Goal: Information Seeking & Learning: Find specific fact

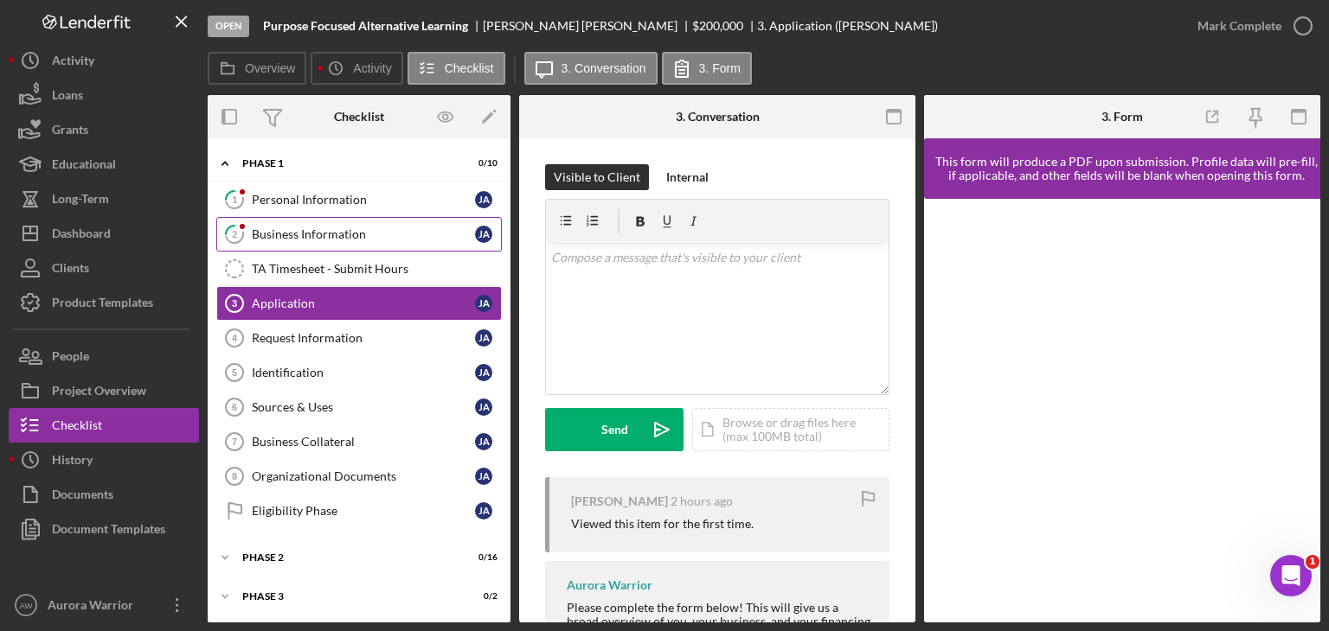
scroll to position [42, 0]
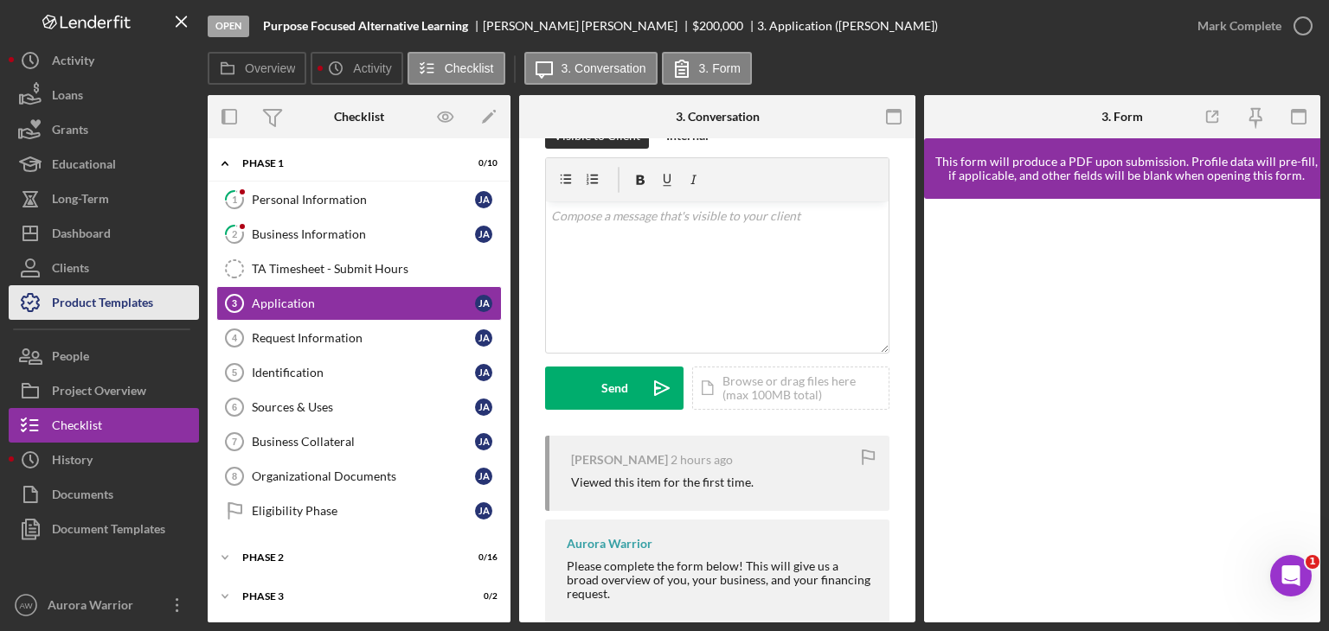
click at [79, 305] on div "Product Templates" at bounding box center [102, 304] width 101 height 39
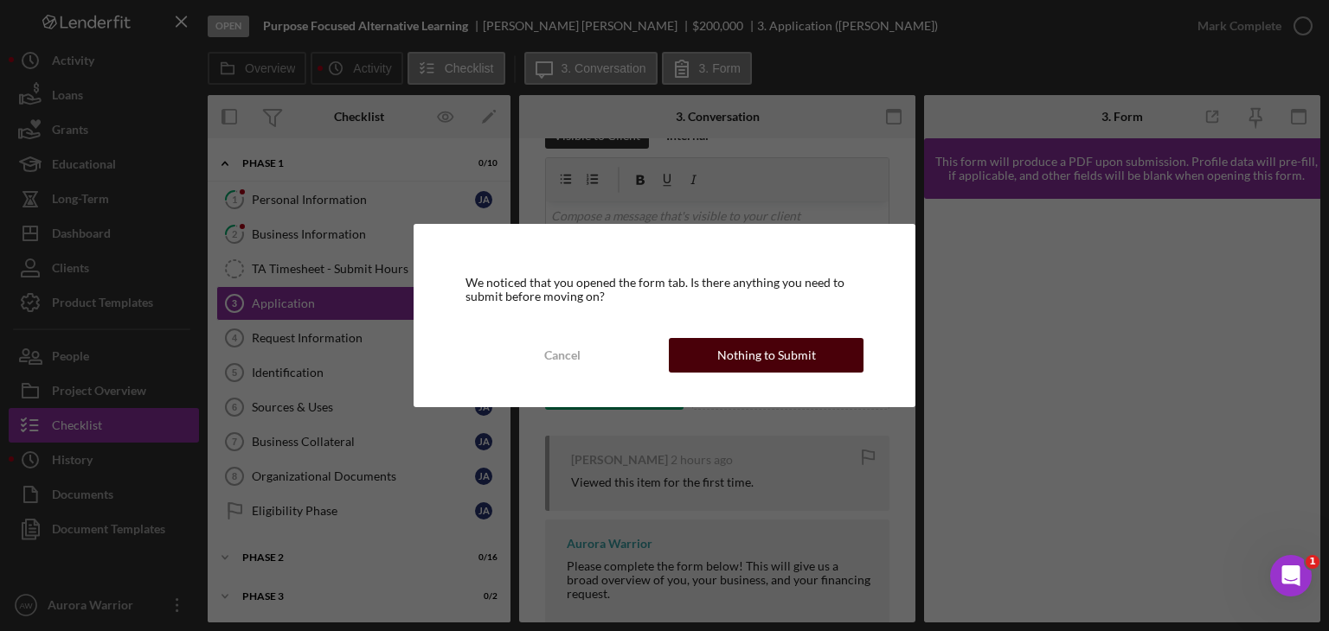
click at [758, 356] on div "Nothing to Submit" at bounding box center [766, 355] width 99 height 35
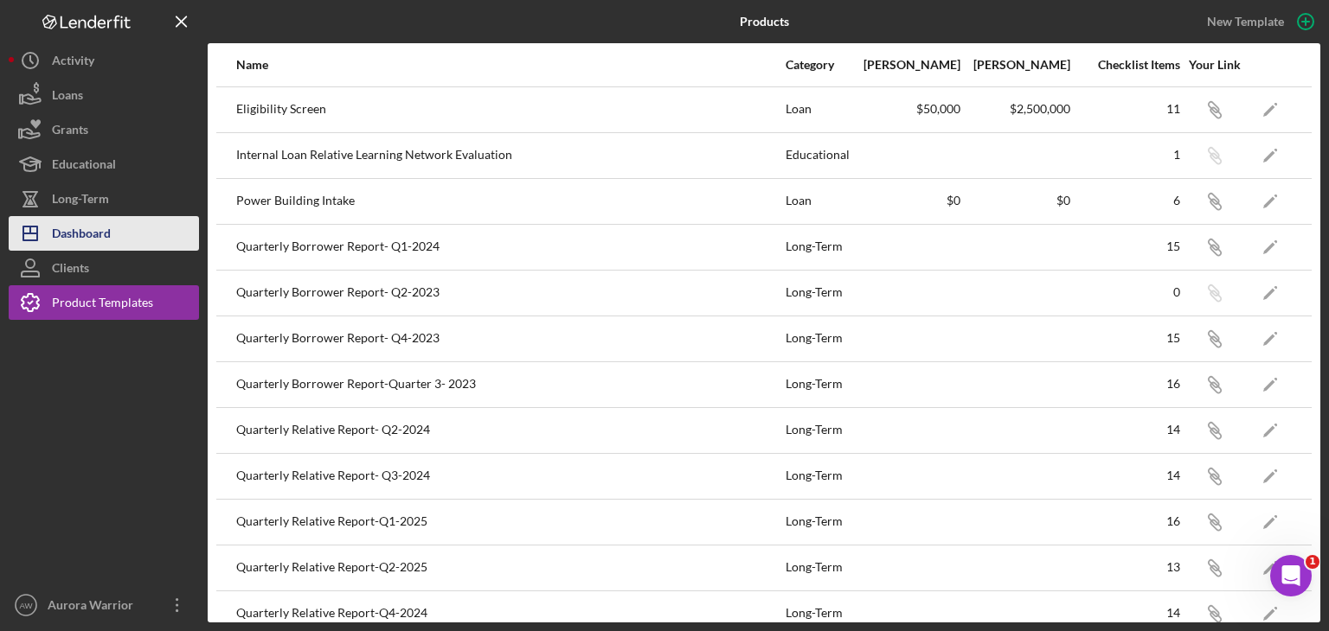
click at [138, 238] on button "Icon/Dashboard Dashboard" at bounding box center [104, 233] width 190 height 35
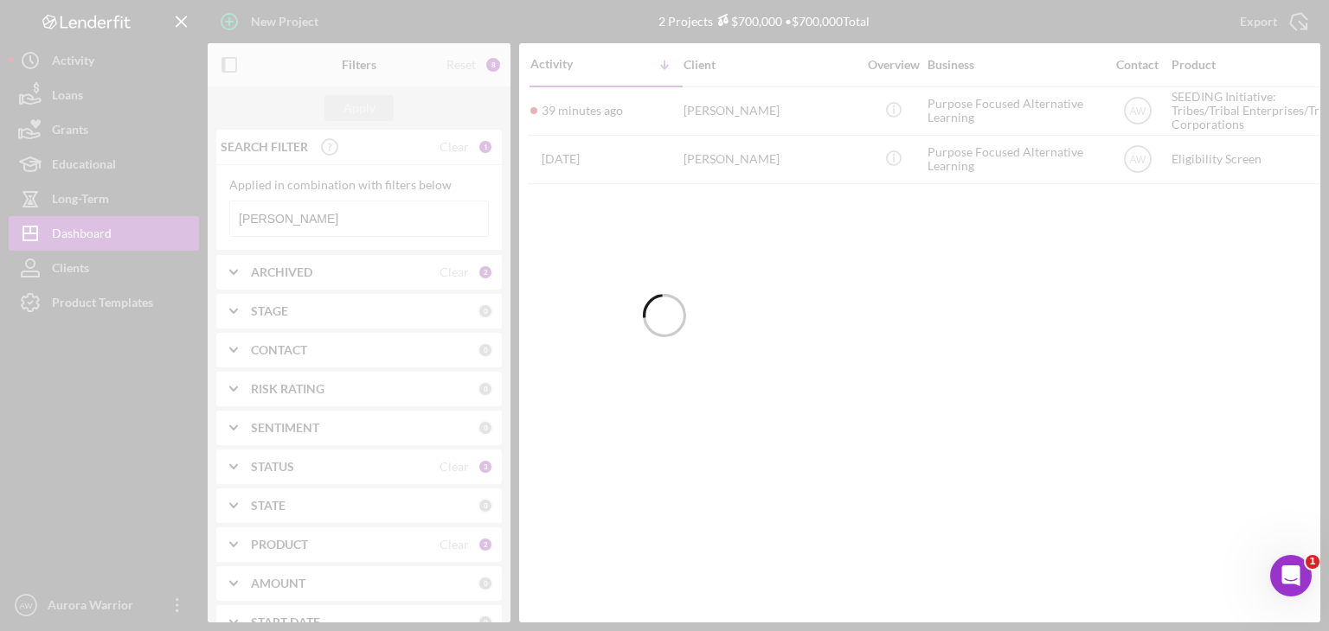
click at [339, 215] on div at bounding box center [664, 315] width 1329 height 631
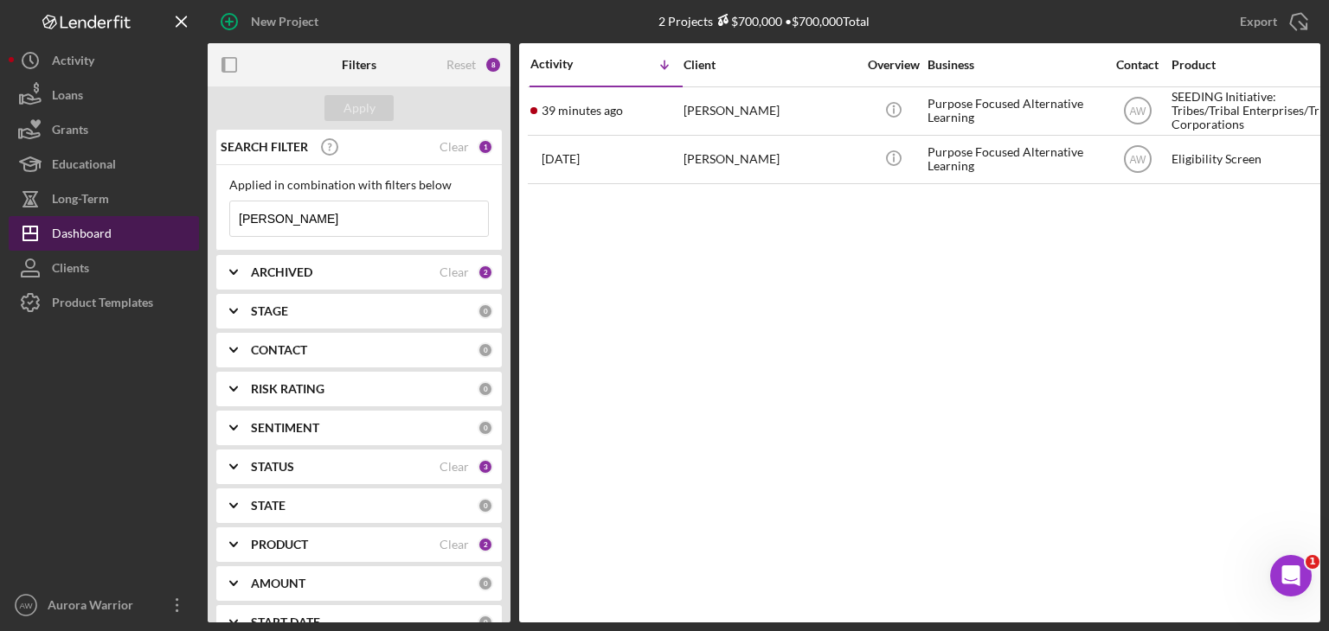
drag, startPoint x: 329, startPoint y: 221, endPoint x: 183, endPoint y: 221, distance: 146.2
click at [183, 221] on div "New Project 2 Projects $700,000 • $700,000 Total [PERSON_NAME] Export Icon/Expo…" at bounding box center [664, 311] width 1311 height 623
type input "rosebud"
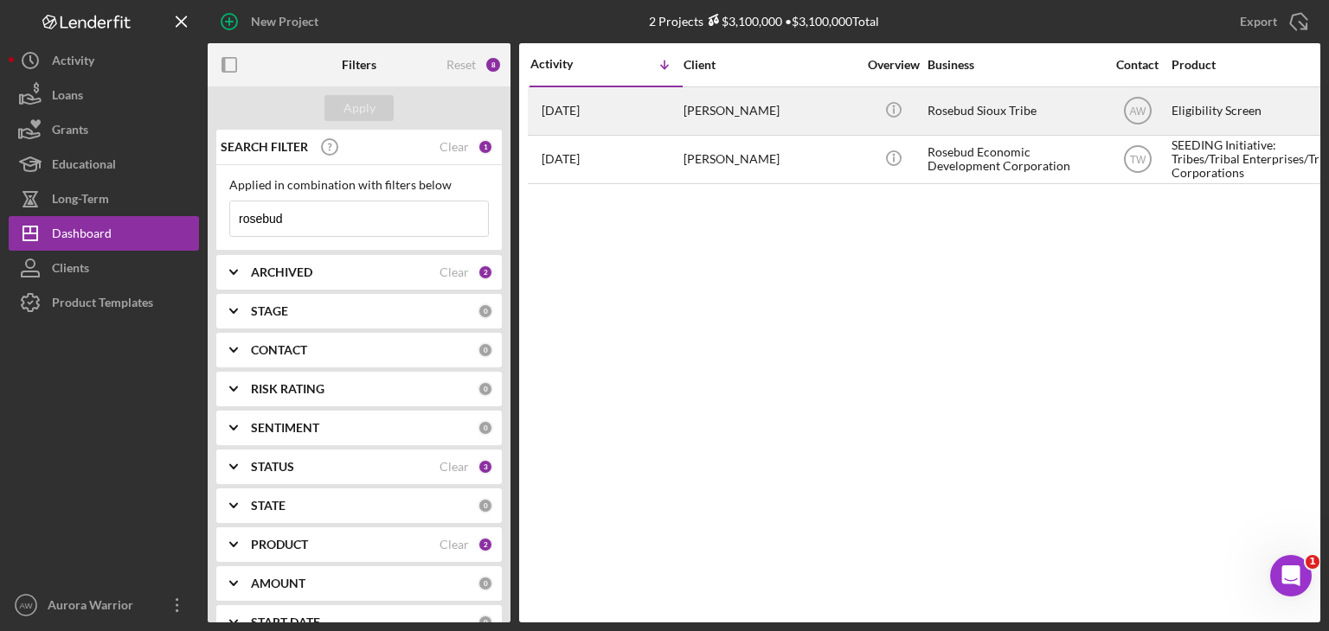
click at [719, 103] on div "[PERSON_NAME]" at bounding box center [769, 111] width 173 height 46
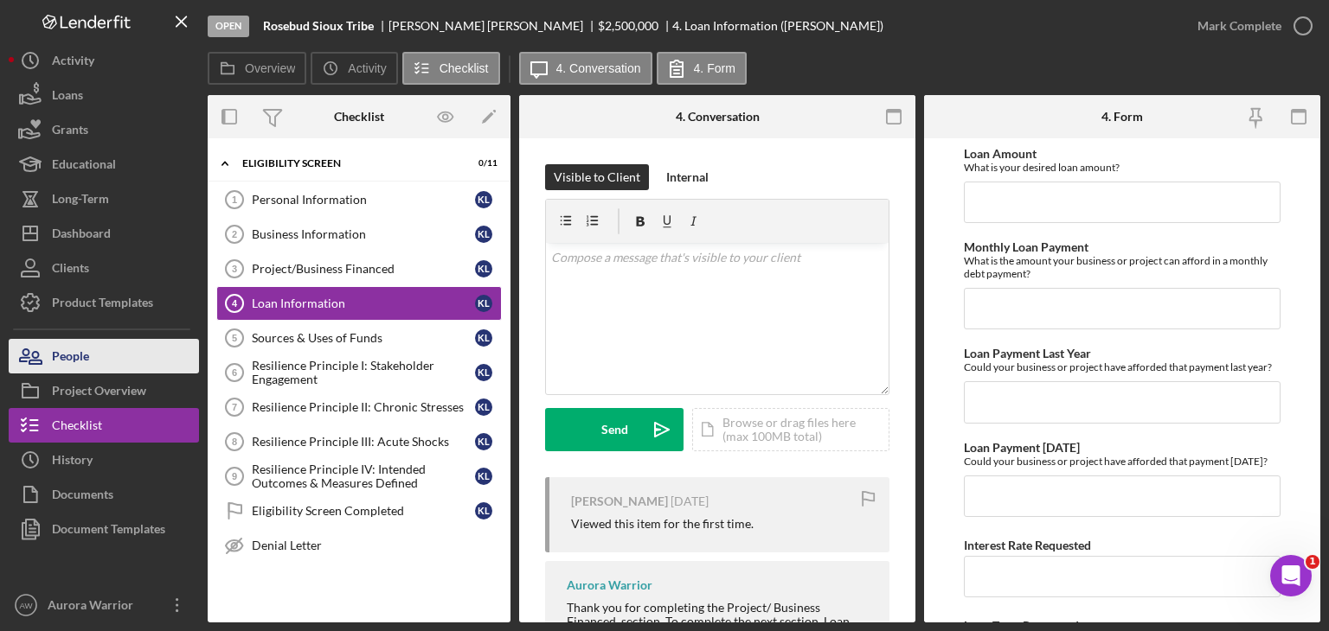
click at [90, 358] on button "People" at bounding box center [104, 356] width 190 height 35
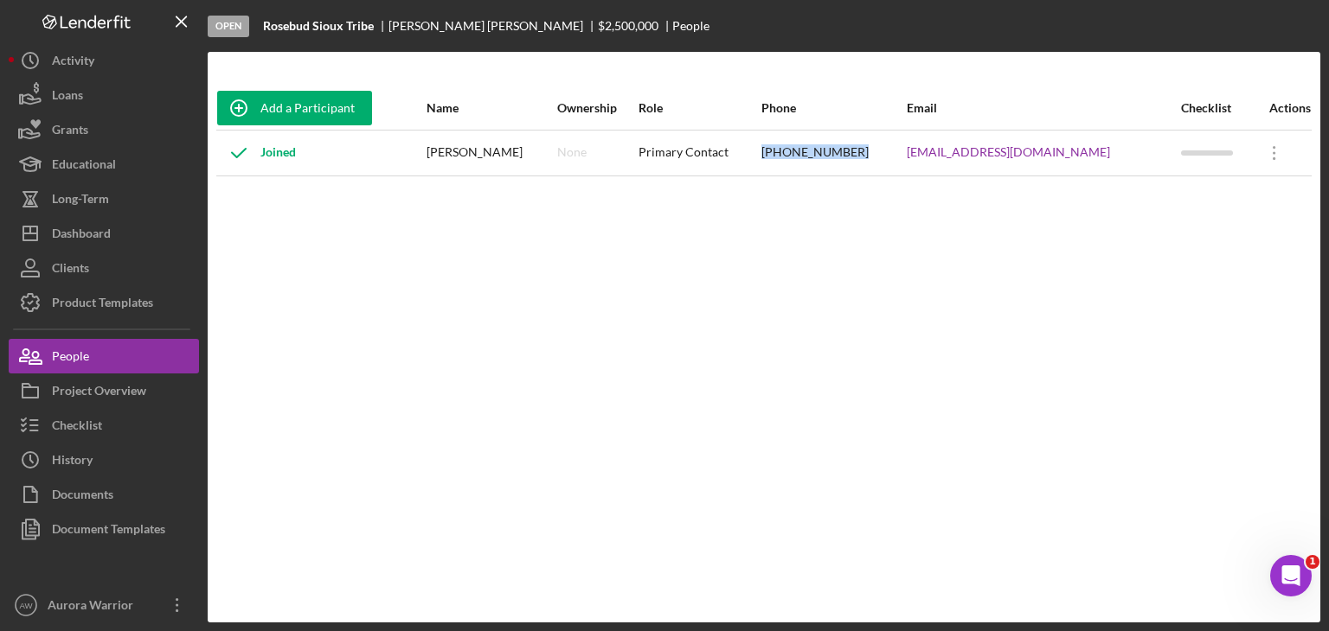
drag, startPoint x: 916, startPoint y: 149, endPoint x: 820, endPoint y: 158, distance: 96.5
click at [820, 158] on tr "Joined [PERSON_NAME] None Primary Contact [PHONE_NUMBER] [EMAIL_ADDRESS][DOMAIN…" at bounding box center [763, 153] width 1095 height 46
copy tr "[PHONE_NUMBER]"
click at [86, 217] on div "Dashboard" at bounding box center [81, 235] width 59 height 39
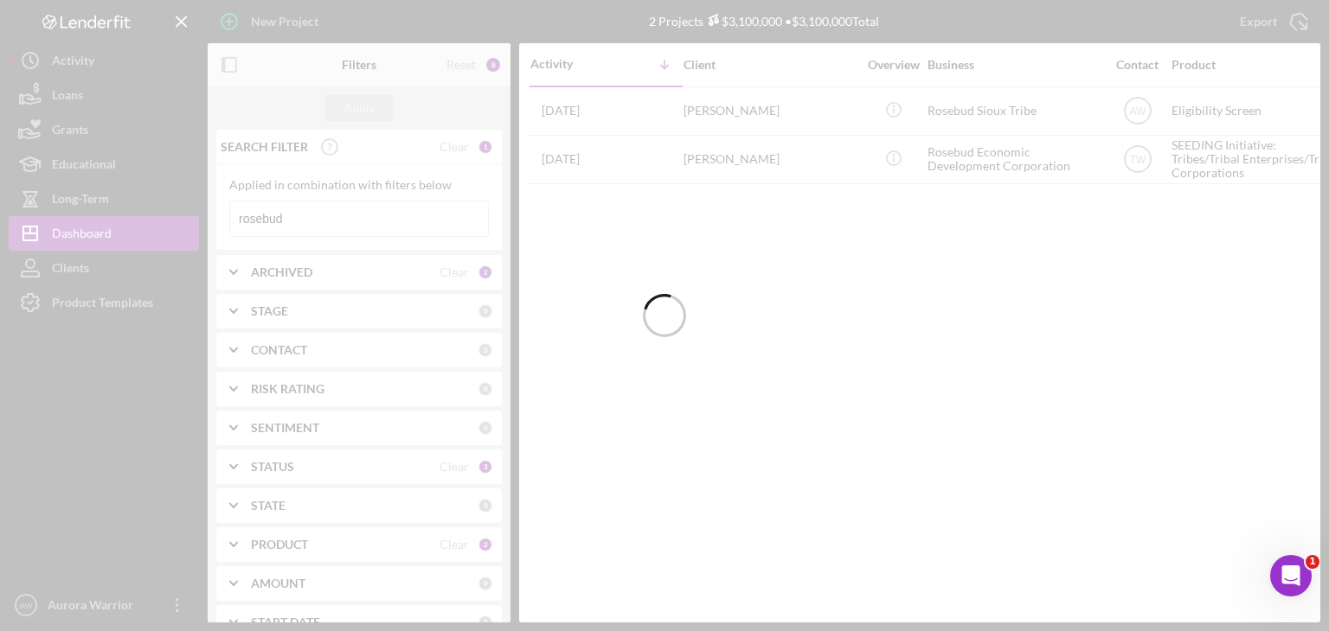
drag, startPoint x: 313, startPoint y: 210, endPoint x: 190, endPoint y: 222, distance: 123.4
click at [190, 222] on div at bounding box center [664, 315] width 1329 height 631
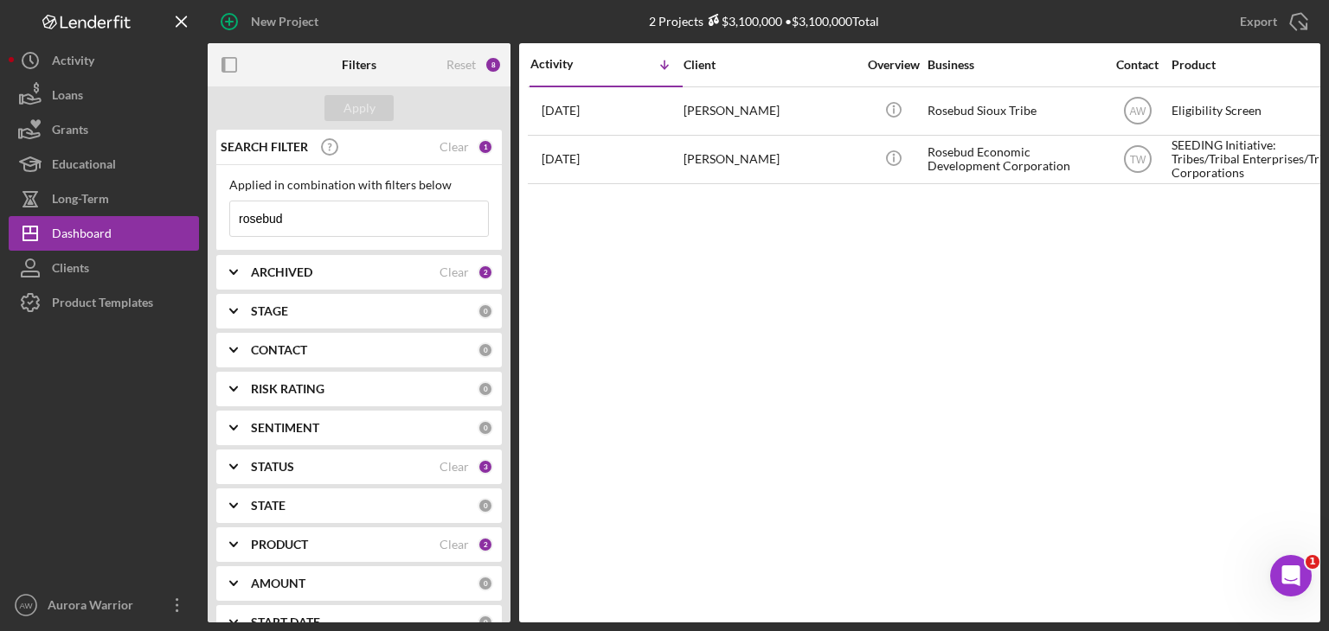
drag, startPoint x: 312, startPoint y: 218, endPoint x: 206, endPoint y: 213, distance: 106.5
click at [206, 213] on div "New Project 2 Projects $3,100,000 • $3,100,000 Total rosebud Export Icon/Export…" at bounding box center [664, 311] width 1311 height 623
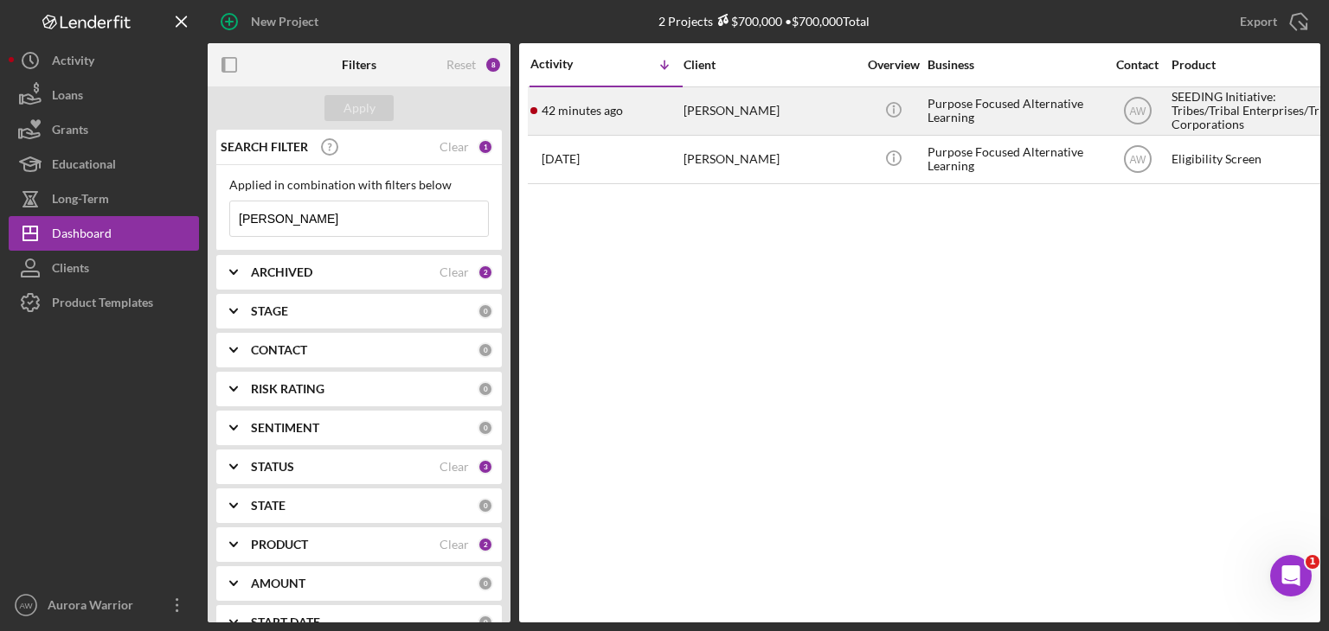
type input "[PERSON_NAME]"
click at [611, 119] on div "42 minutes ago [PERSON_NAME]" at bounding box center [605, 111] width 151 height 46
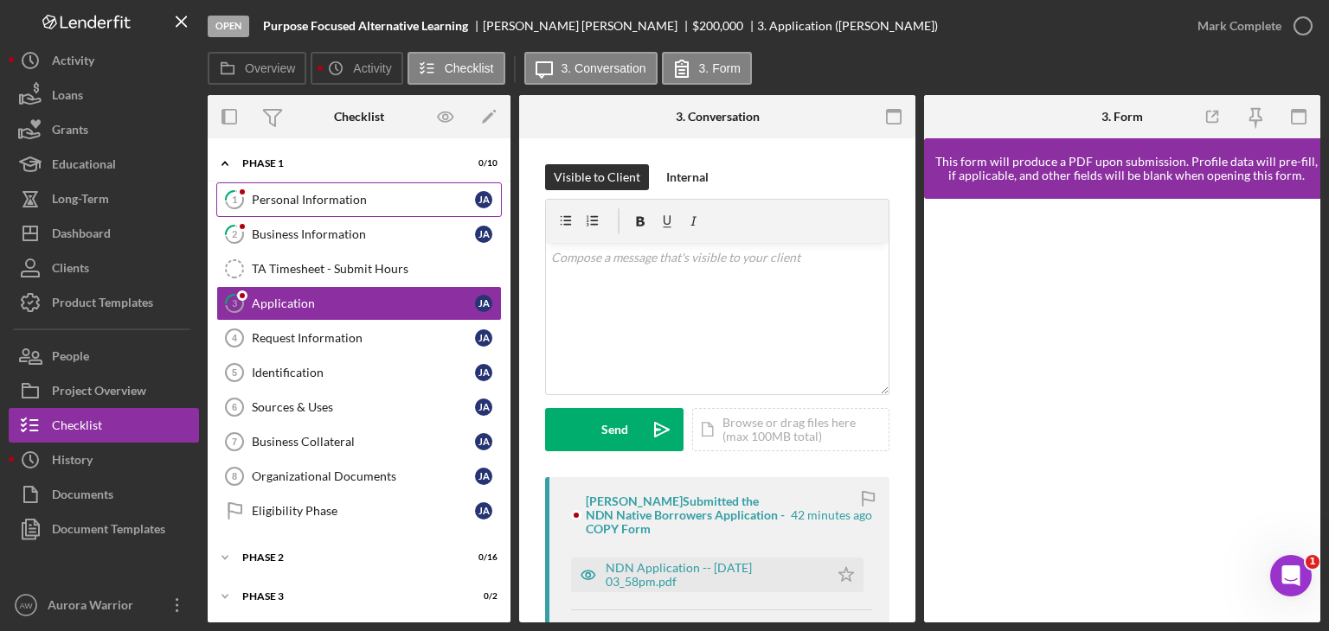
click at [293, 205] on div "Personal Information" at bounding box center [363, 200] width 223 height 14
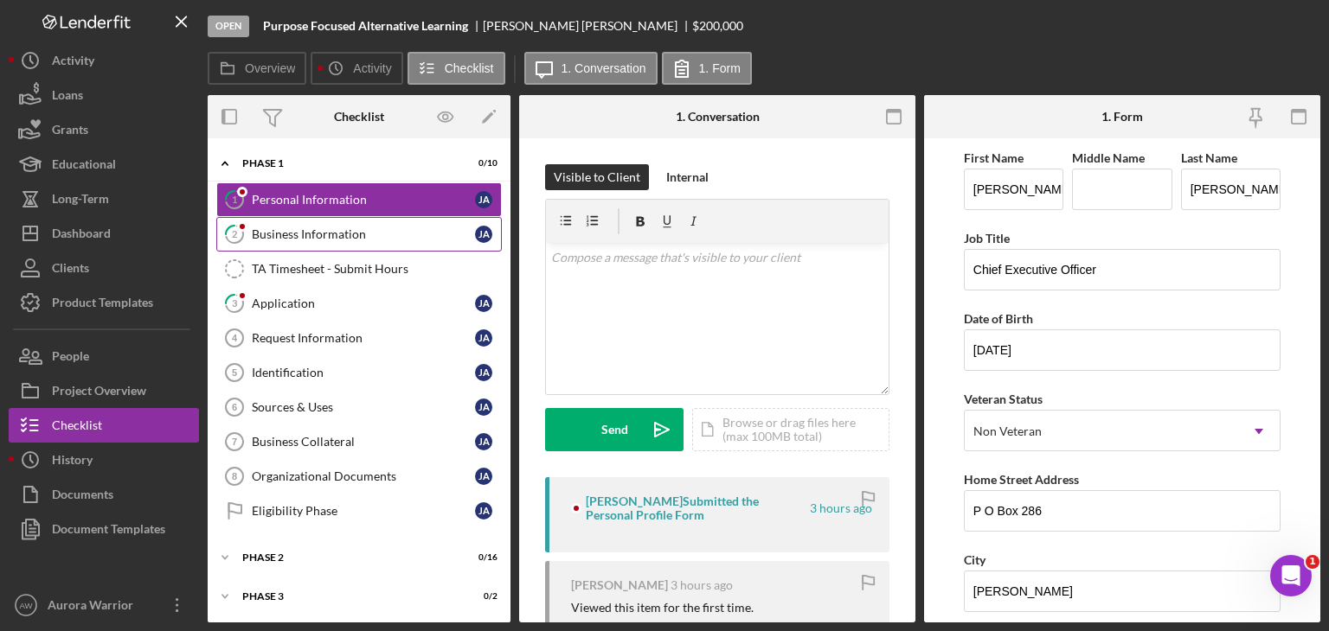
click at [299, 234] on div "Business Information" at bounding box center [363, 234] width 223 height 14
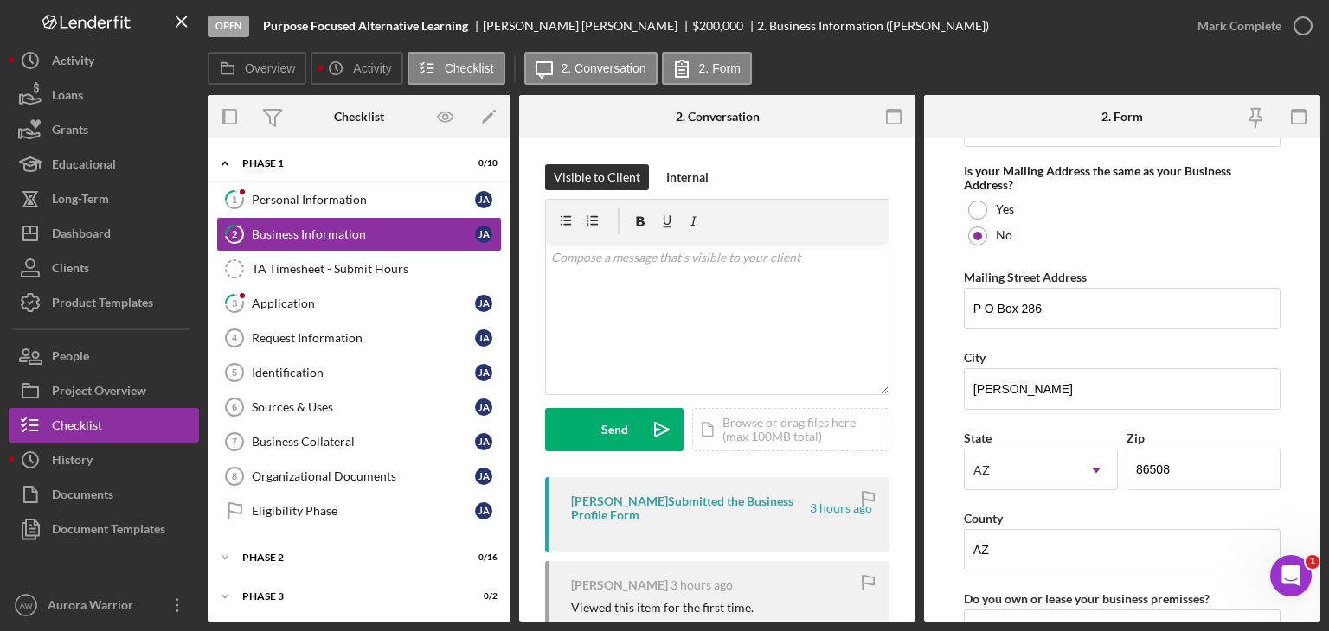
scroll to position [1324, 0]
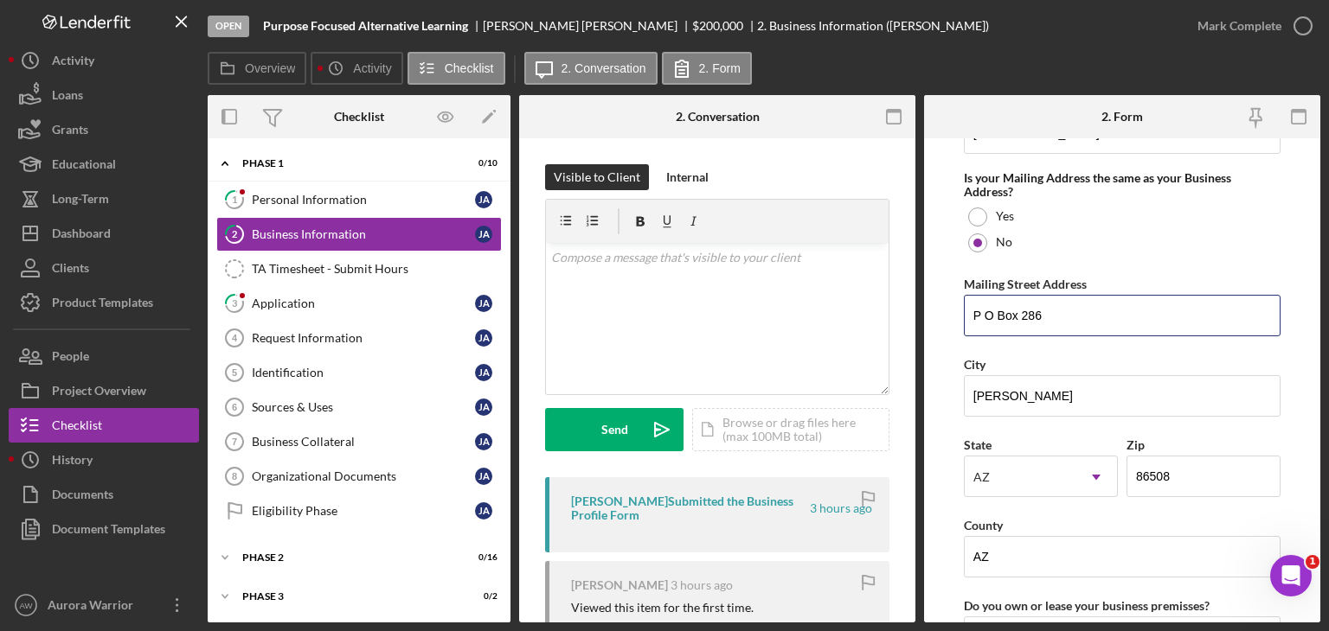
drag, startPoint x: 1091, startPoint y: 320, endPoint x: 934, endPoint y: 314, distance: 156.7
click at [934, 314] on form "Business Name Purpose Focused Alternative Learning DBA Sunburst Solar Academy B…" at bounding box center [1122, 380] width 396 height 484
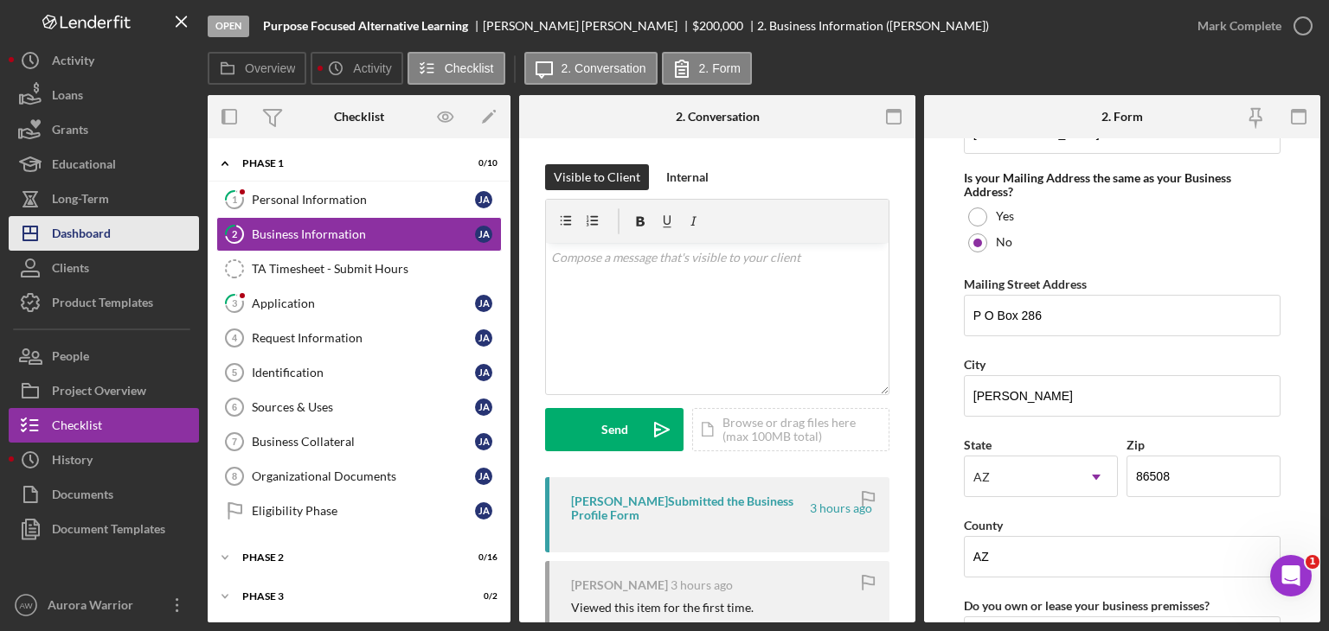
click at [69, 226] on div "Dashboard" at bounding box center [81, 235] width 59 height 39
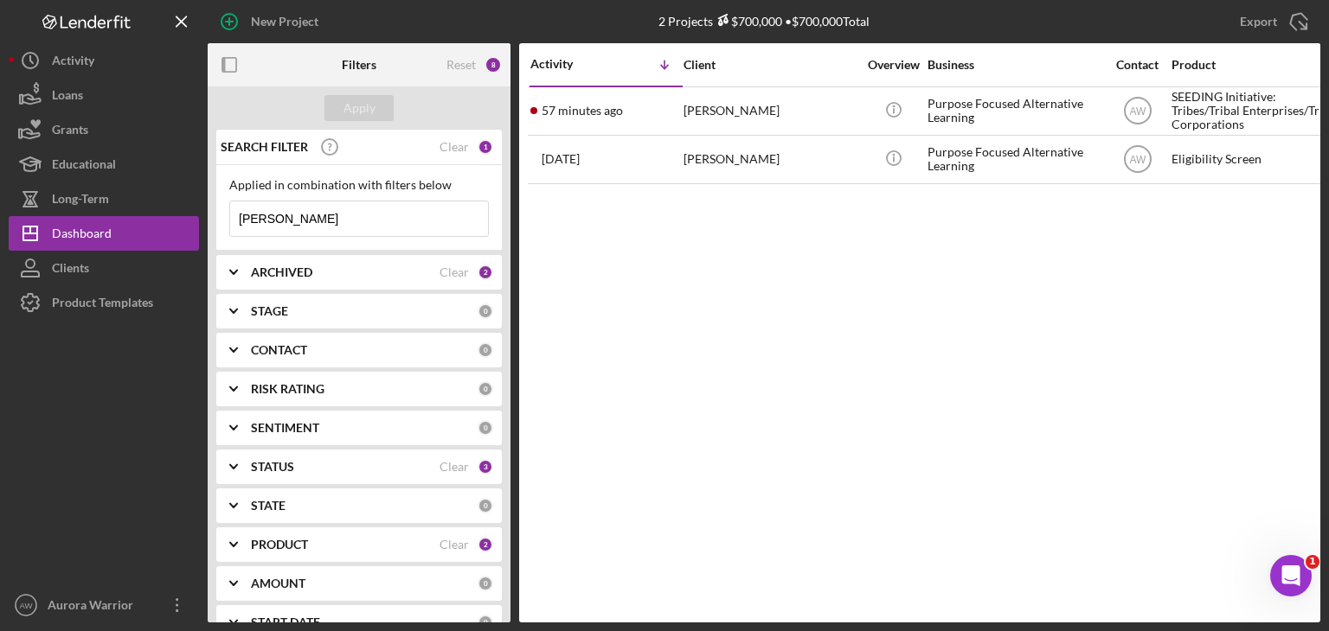
click at [303, 548] on b "PRODUCT" at bounding box center [279, 545] width 57 height 14
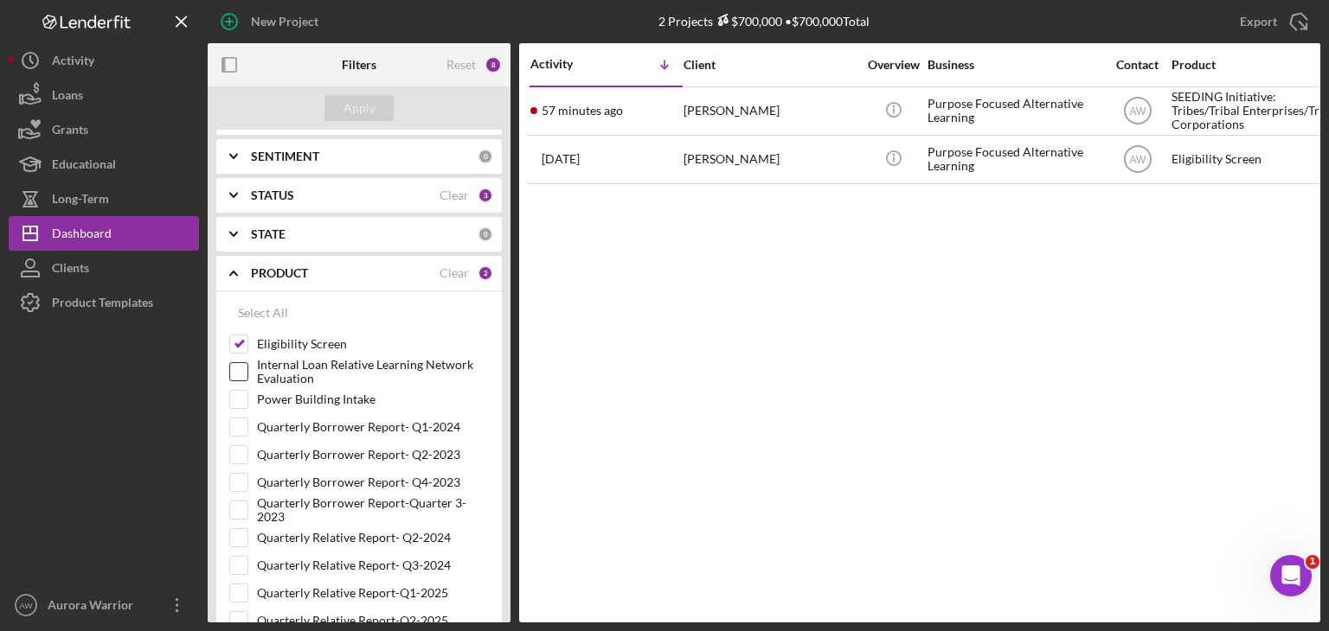
scroll to position [372, 0]
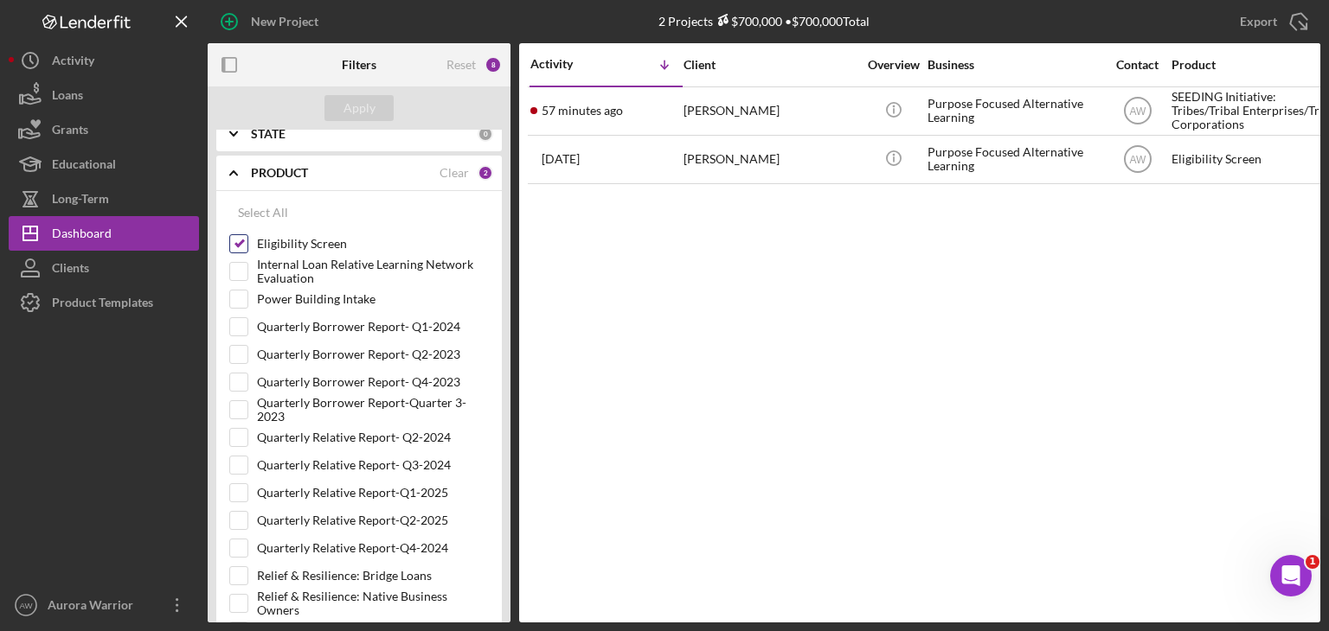
click at [240, 250] on input "Eligibility Screen" at bounding box center [238, 243] width 17 height 17
checkbox input "false"
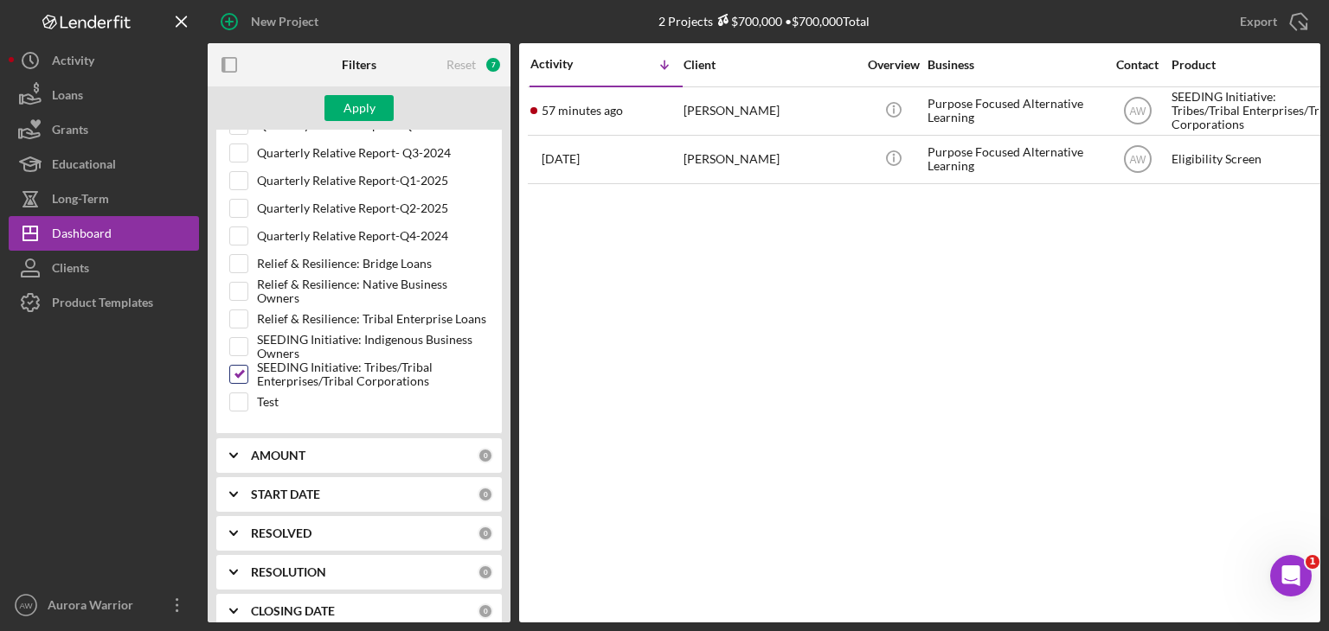
click at [241, 375] on input "SEEDING Initiative: Tribes/Tribal Enterprises/Tribal Corporations" at bounding box center [238, 374] width 17 height 17
checkbox input "false"
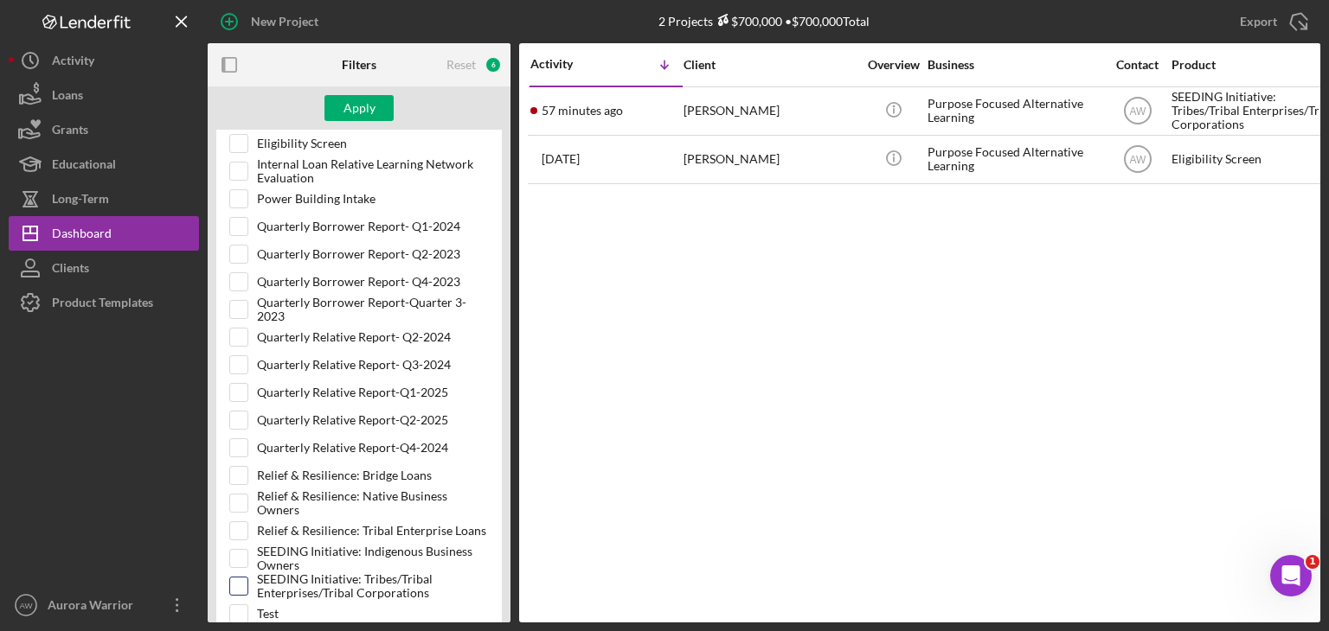
scroll to position [471, 0]
click at [239, 418] on input "Quarterly Relative Report-Q2-2025" at bounding box center [238, 421] width 17 height 17
checkbox input "true"
click at [235, 388] on input "Quarterly Relative Report-Q1-2025" at bounding box center [238, 394] width 17 height 17
checkbox input "true"
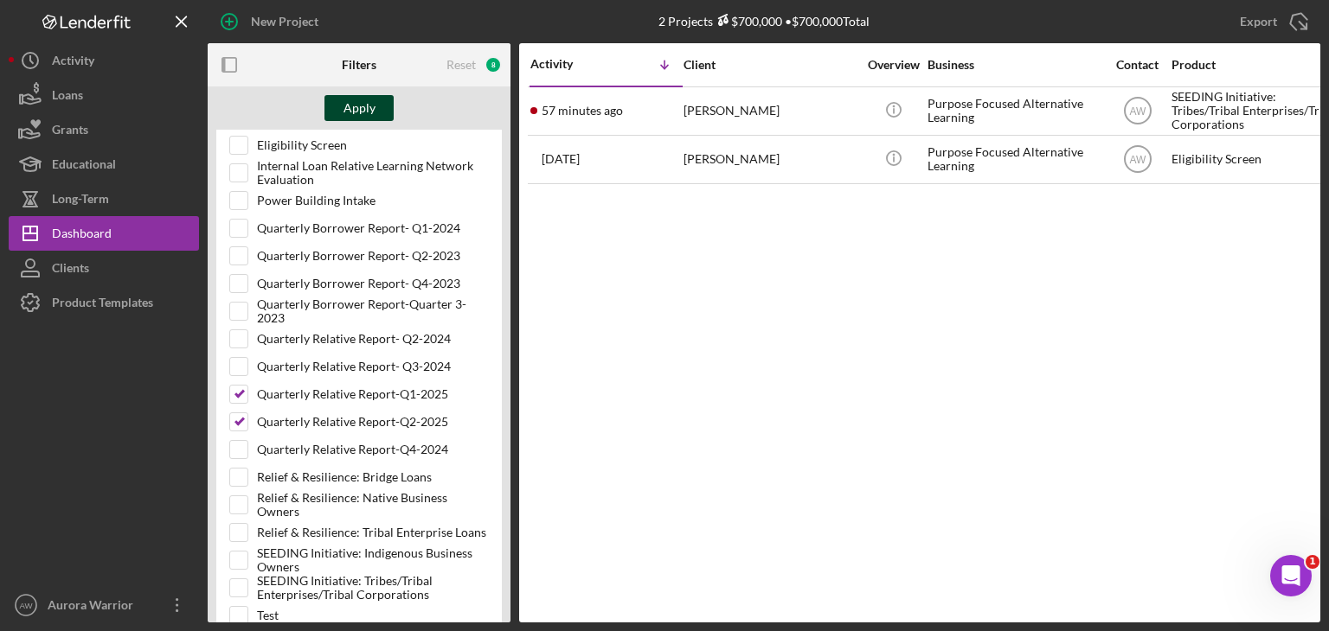
click at [364, 103] on div "Apply" at bounding box center [359, 108] width 32 height 26
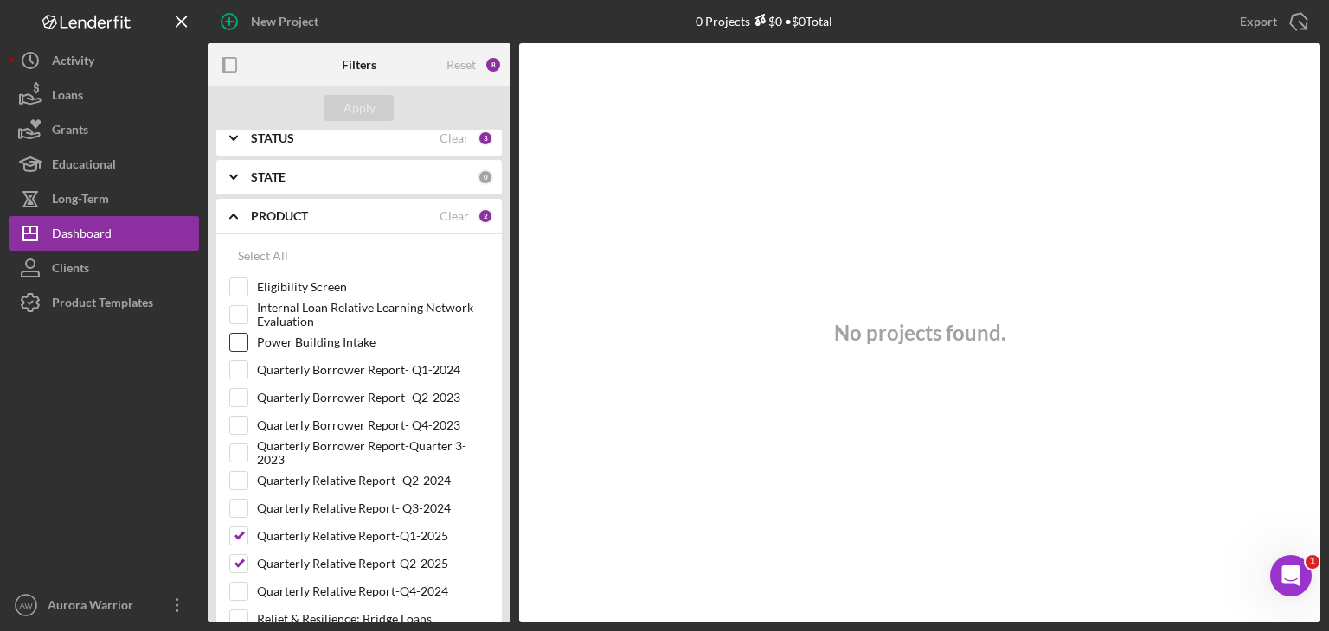
scroll to position [0, 0]
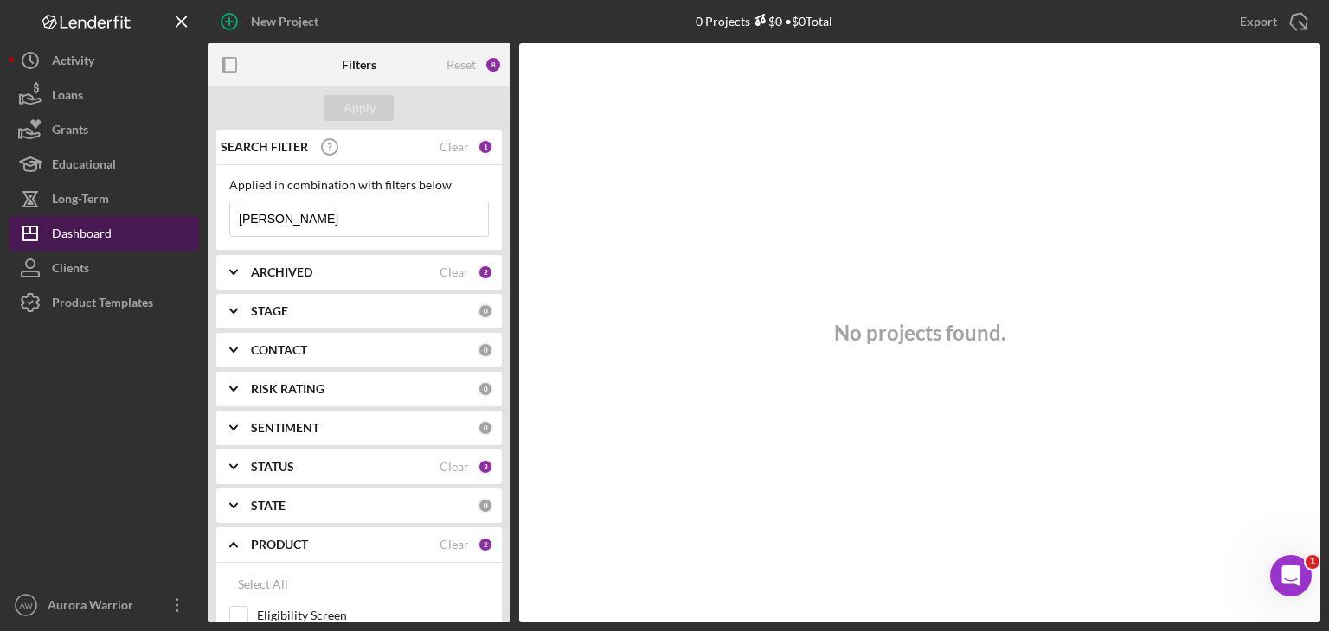
drag, startPoint x: 353, startPoint y: 208, endPoint x: 124, endPoint y: 226, distance: 229.9
click at [124, 226] on div "New Project 0 Projects $0 • $0 Total [PERSON_NAME] Export Icon/Export Filters R…" at bounding box center [664, 311] width 1311 height 623
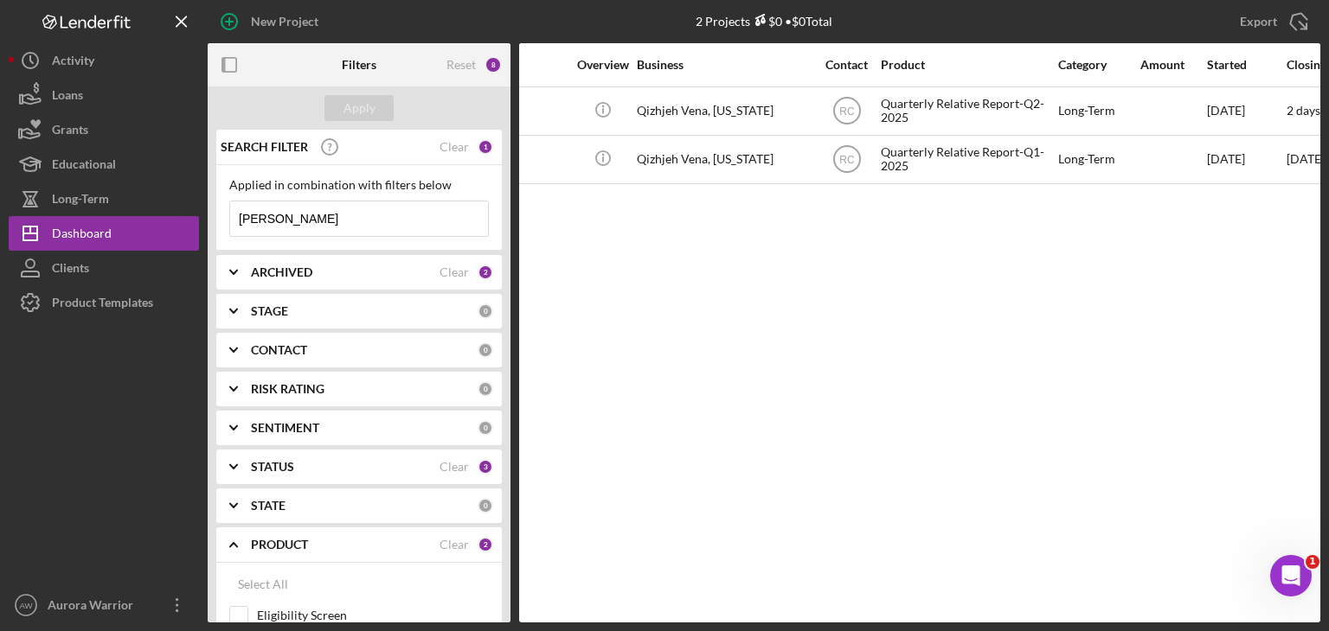
scroll to position [0, 291]
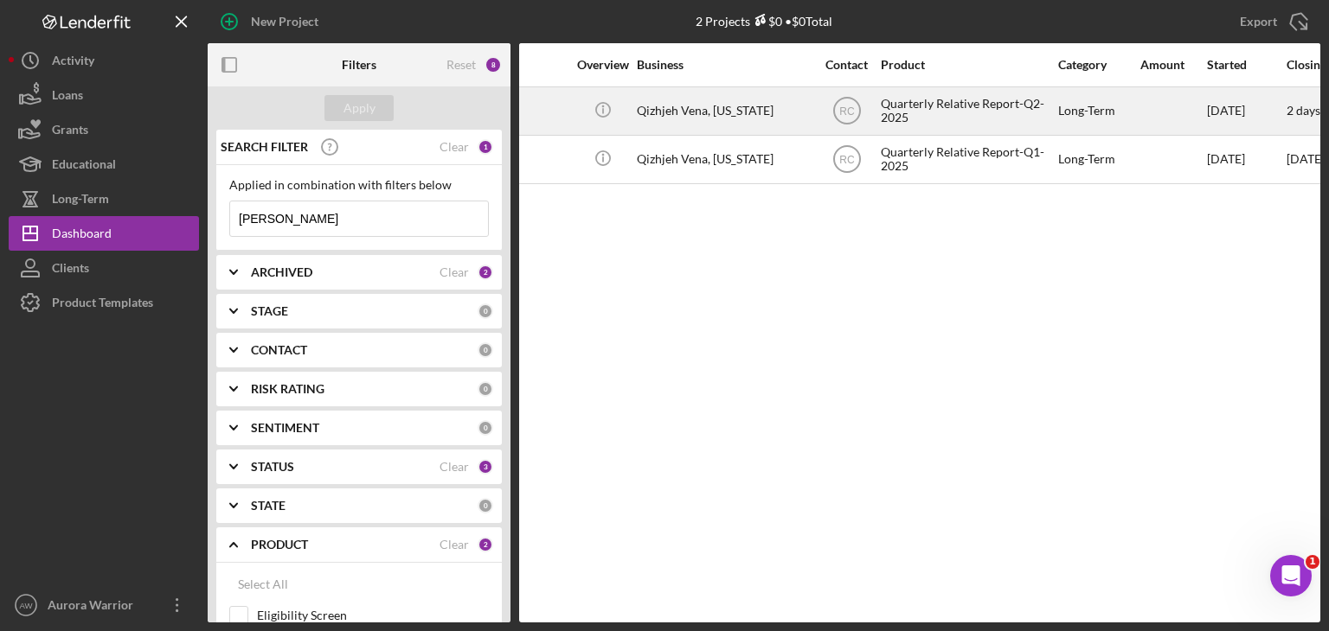
type input "[PERSON_NAME]"
click at [917, 119] on div "Quarterly Relative Report-Q2-2025" at bounding box center [967, 111] width 173 height 46
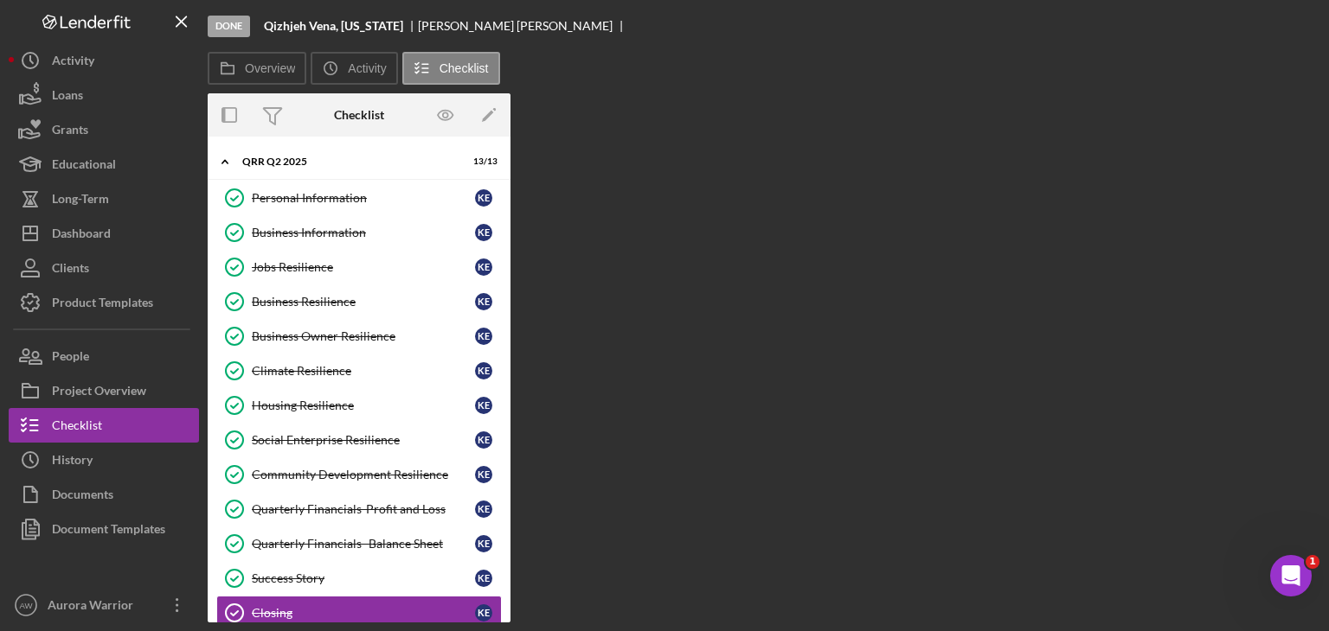
scroll to position [21, 0]
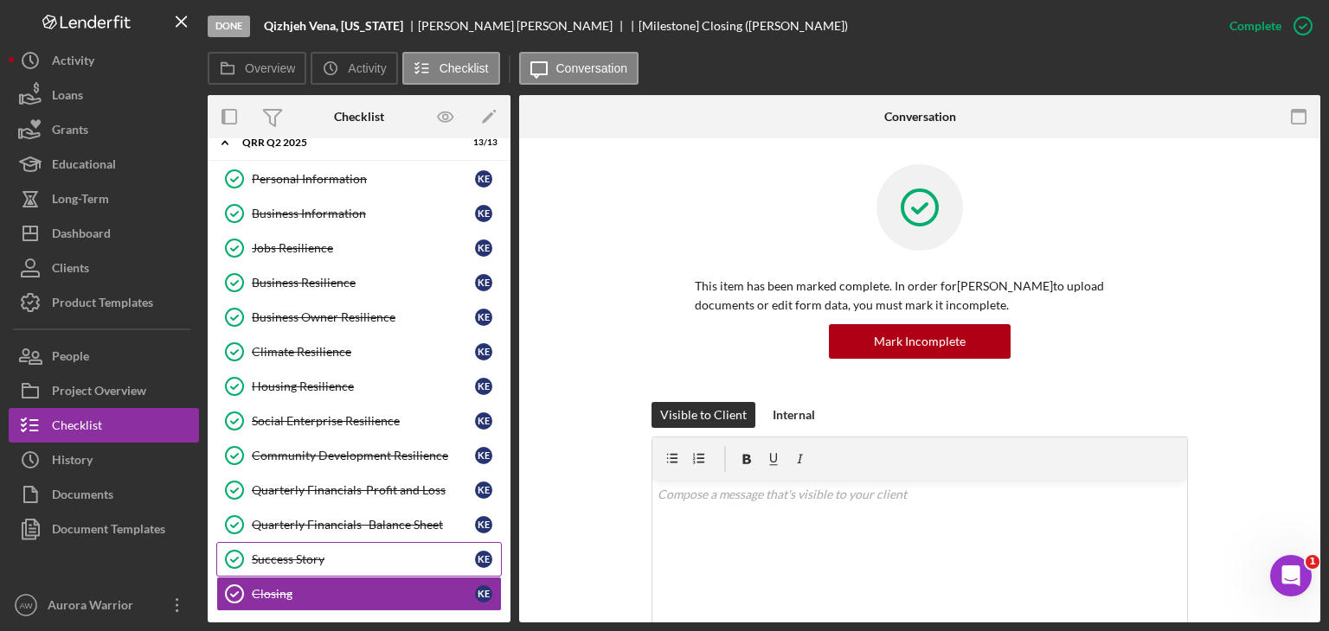
click at [326, 542] on link "Success Story Success Story K E" at bounding box center [358, 559] width 285 height 35
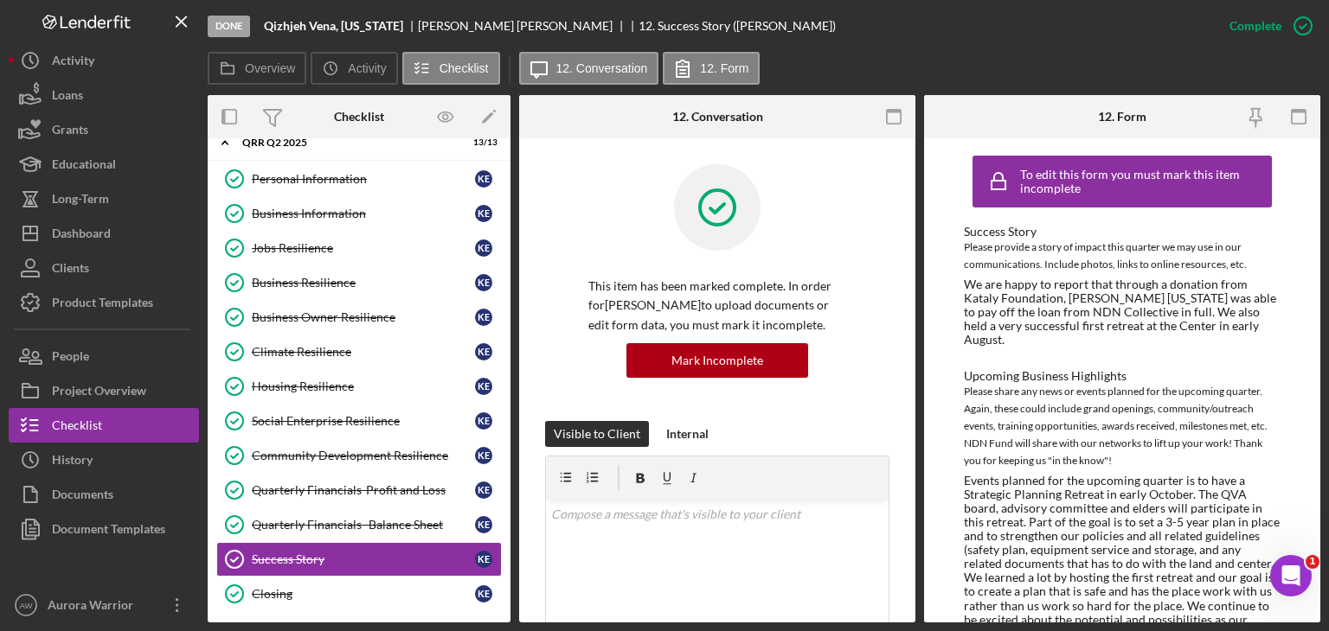
scroll to position [30, 0]
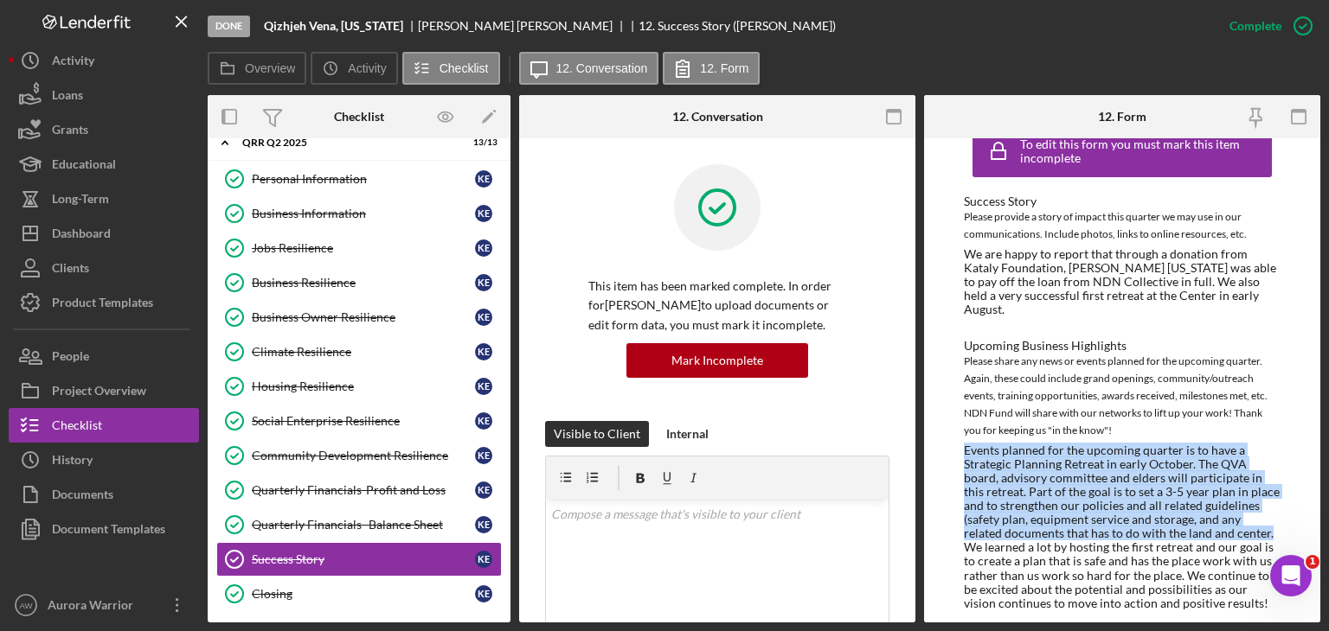
drag, startPoint x: 1228, startPoint y: 522, endPoint x: 963, endPoint y: 437, distance: 278.8
click at [964, 444] on div "Events planned for the upcoming quarter is to have a Strategic Planning Retreat…" at bounding box center [1122, 527] width 317 height 167
copy div "Events planned for the upcoming quarter is to have a Strategic Planning Retreat…"
click at [340, 286] on div "Business Resilience" at bounding box center [363, 283] width 223 height 14
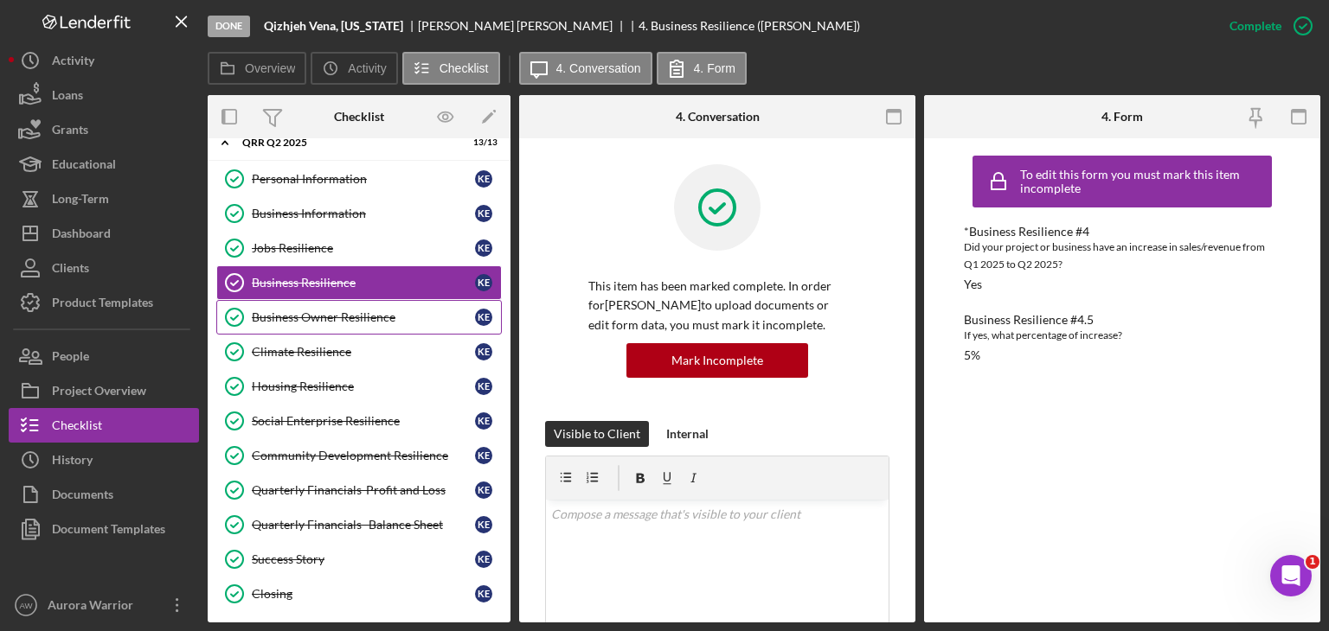
click at [410, 330] on link "Business Owner Resilience Business Owner Resilience K E" at bounding box center [358, 317] width 285 height 35
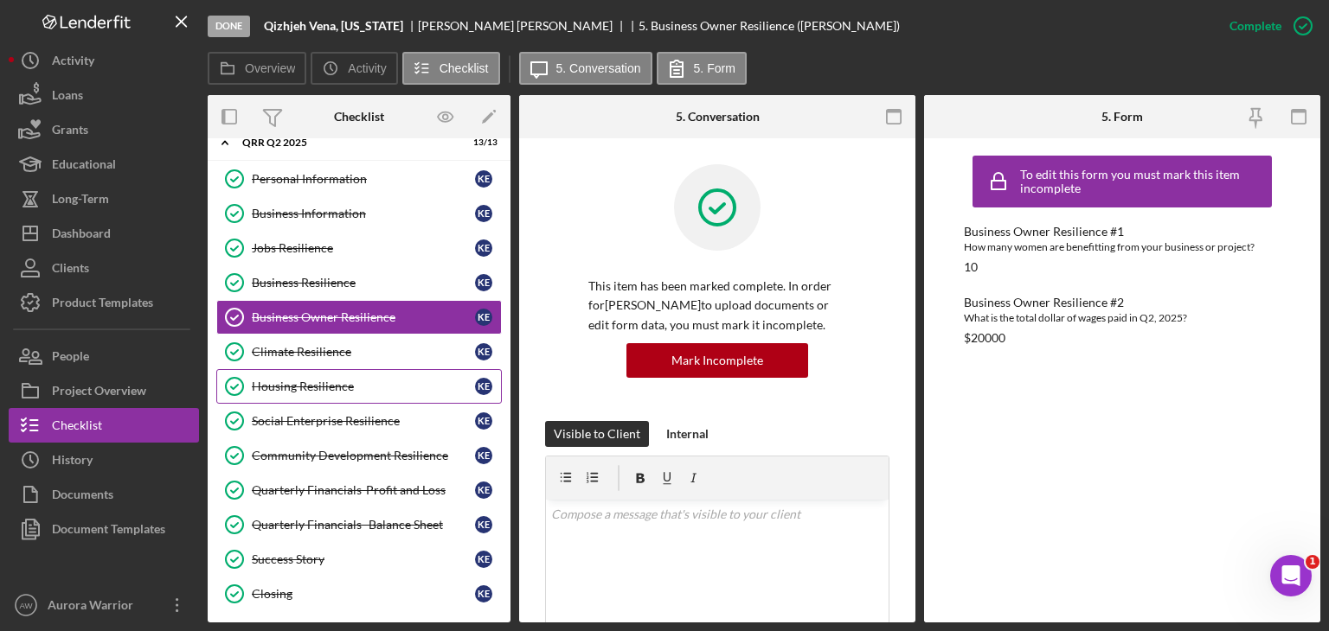
click at [335, 390] on div "Housing Resilience" at bounding box center [363, 387] width 223 height 14
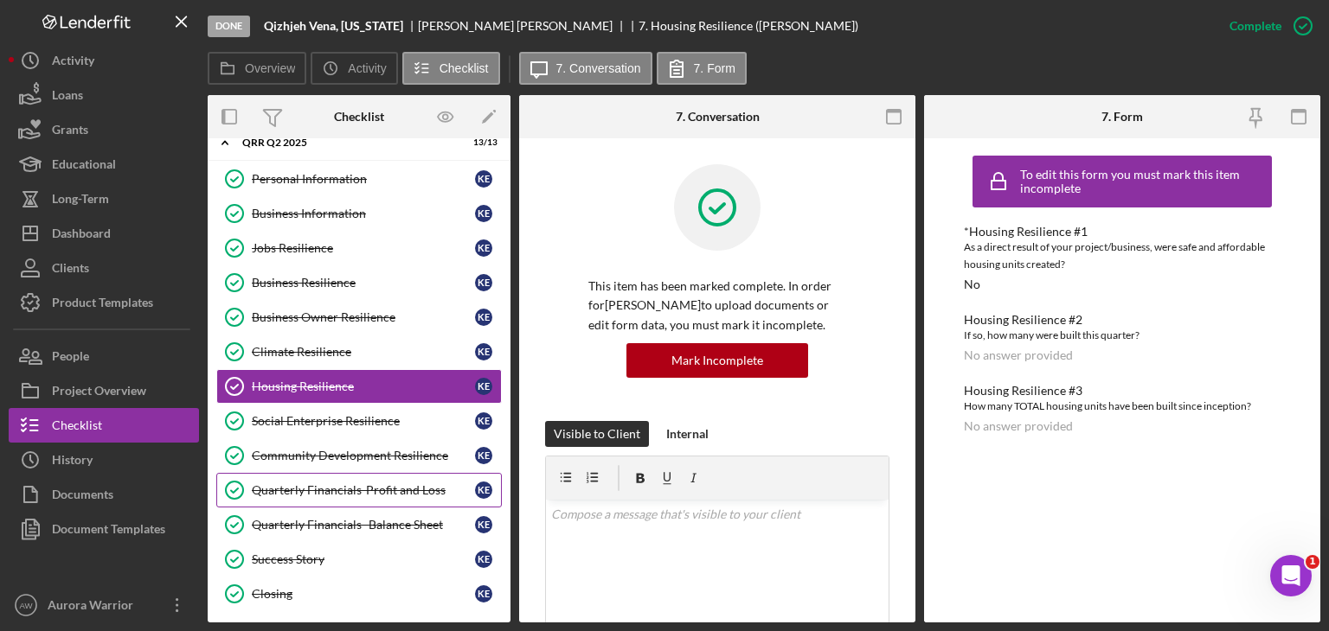
click at [334, 499] on link "Quarterly Financials-Profit and Loss Quarterly Financials-Profit and Loss K E" at bounding box center [358, 490] width 285 height 35
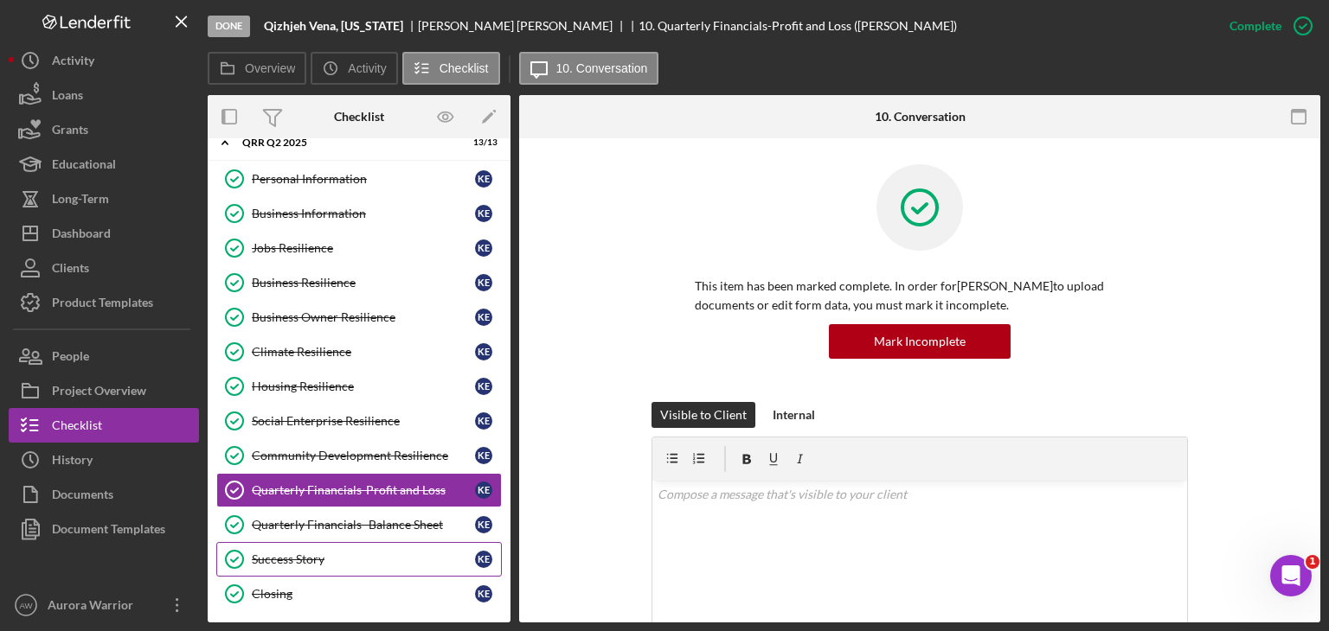
click at [346, 542] on link "Success Story Success Story K E" at bounding box center [358, 559] width 285 height 35
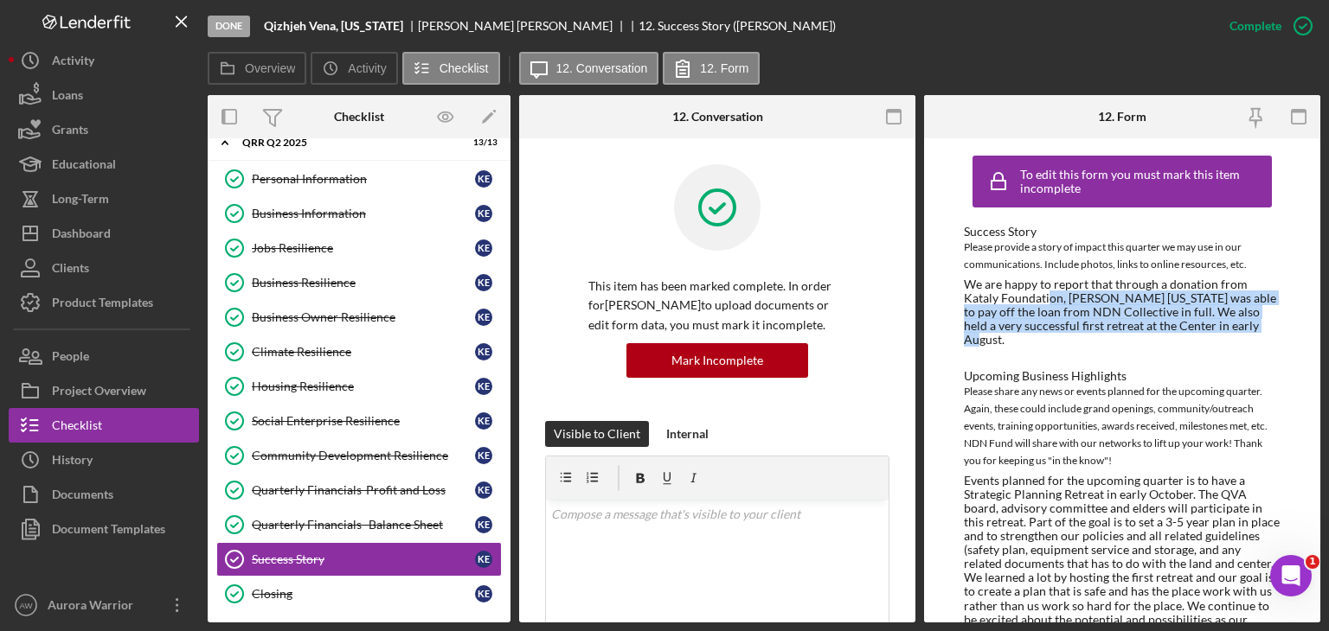
drag, startPoint x: 1254, startPoint y: 324, endPoint x: 1046, endPoint y: 299, distance: 210.0
click at [1046, 299] on div "We are happy to report that through a donation from Kataly Foundation, [PERSON_…" at bounding box center [1122, 312] width 317 height 69
click at [1091, 325] on div "We are happy to report that through a donation from Kataly Foundation, [PERSON_…" at bounding box center [1122, 312] width 317 height 69
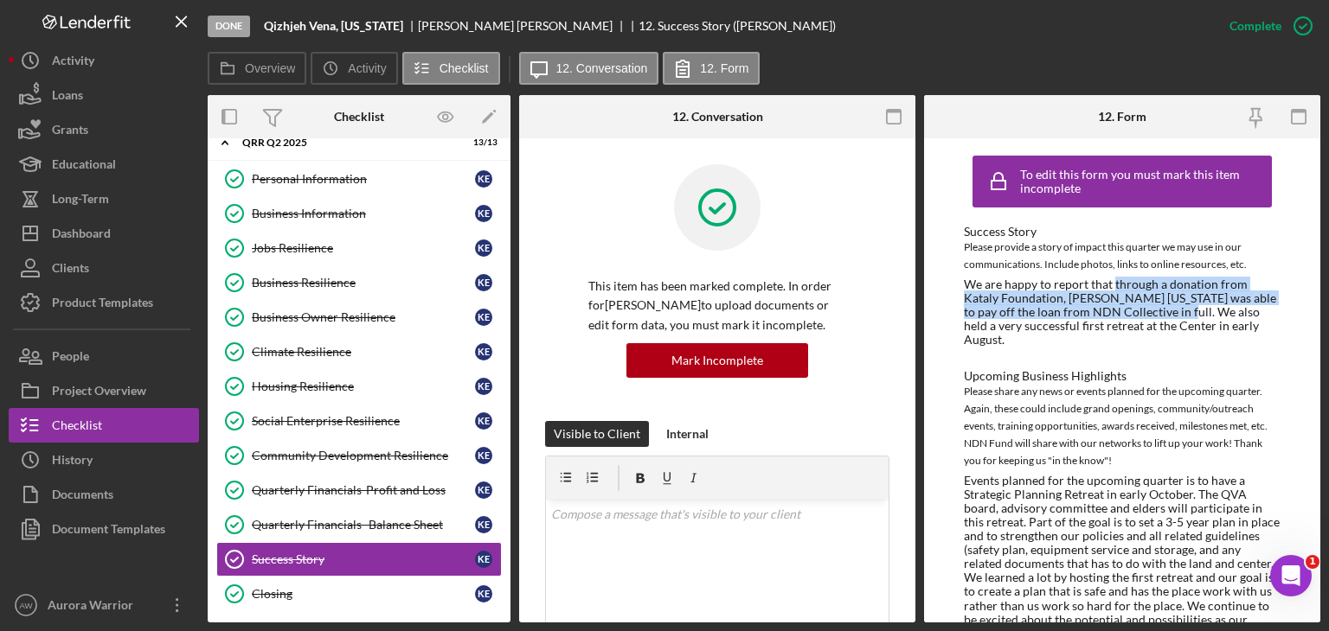
drag, startPoint x: 1155, startPoint y: 311, endPoint x: 1111, endPoint y: 283, distance: 52.5
click at [1111, 283] on div "We are happy to report that through a donation from Kataly Foundation, [PERSON_…" at bounding box center [1122, 312] width 317 height 69
copy div "through a donation from Kataly Foundation, [PERSON_NAME] [US_STATE] was able to…"
